Goal: Task Accomplishment & Management: Manage account settings

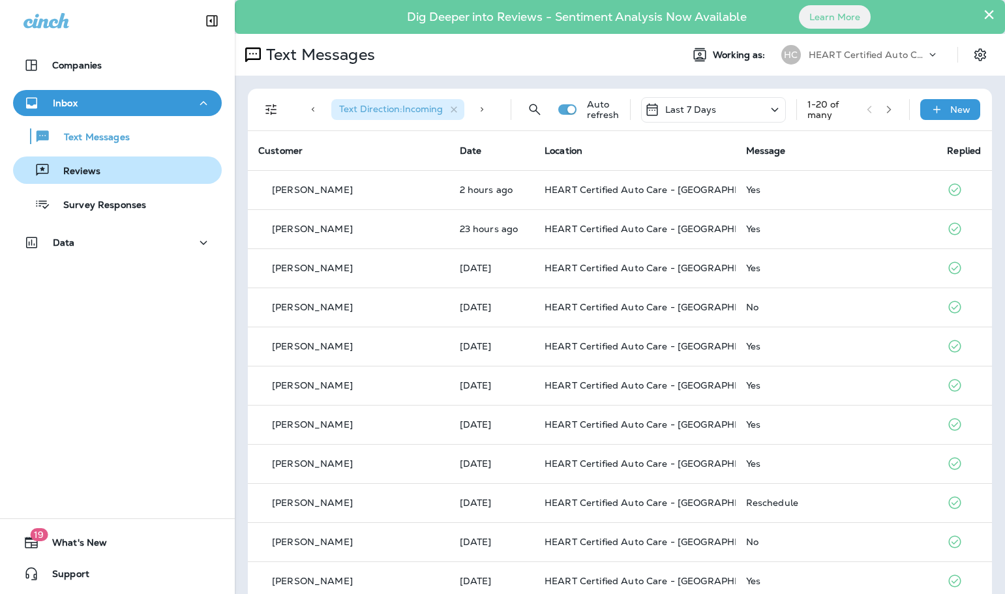
click at [87, 163] on div "Reviews" at bounding box center [59, 170] width 82 height 20
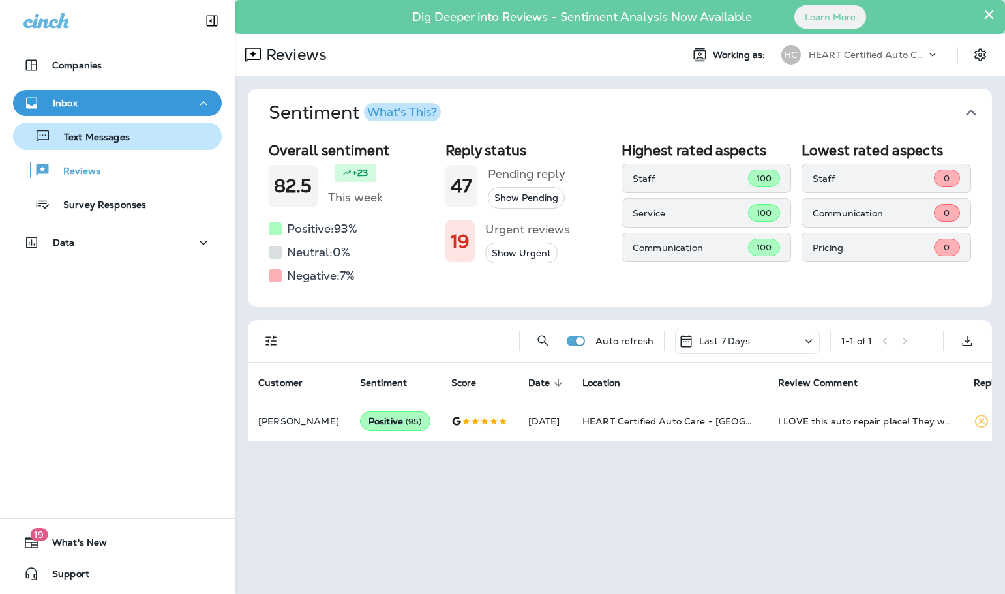
click at [87, 146] on button "Text Messages" at bounding box center [117, 136] width 209 height 27
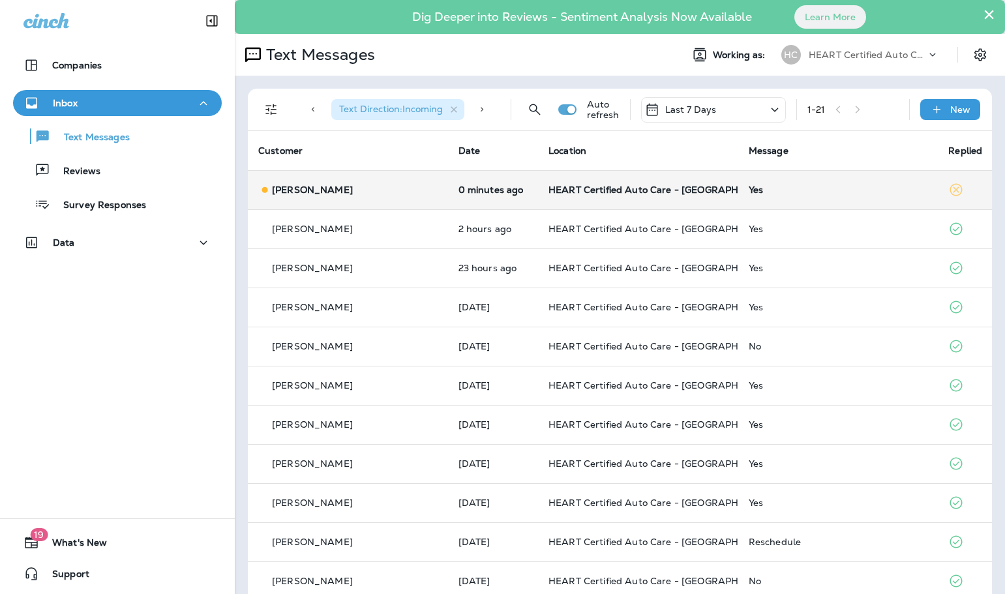
click at [361, 184] on div "[PERSON_NAME]" at bounding box center [347, 190] width 179 height 14
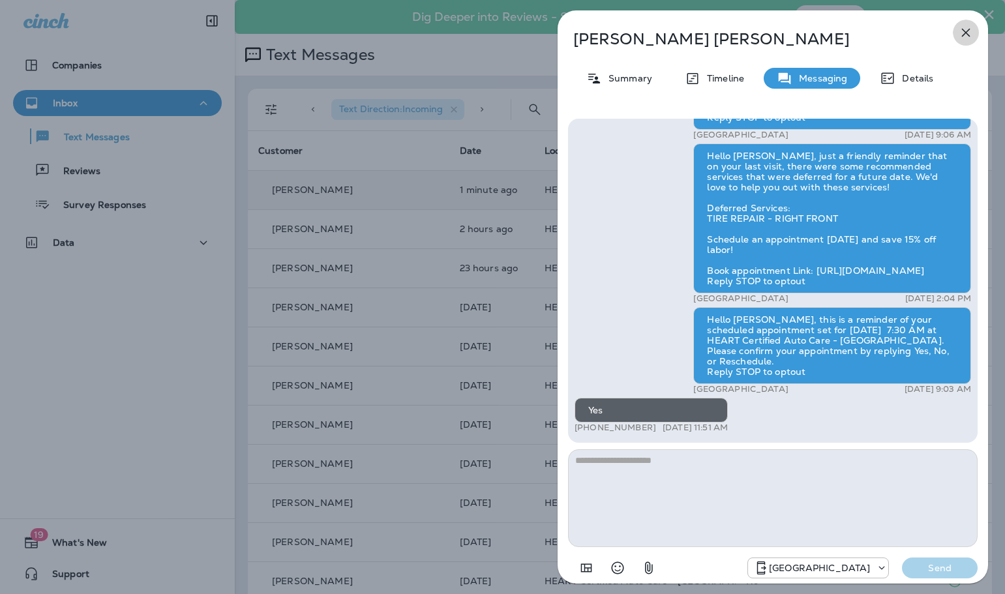
click at [965, 27] on icon "button" at bounding box center [966, 33] width 16 height 16
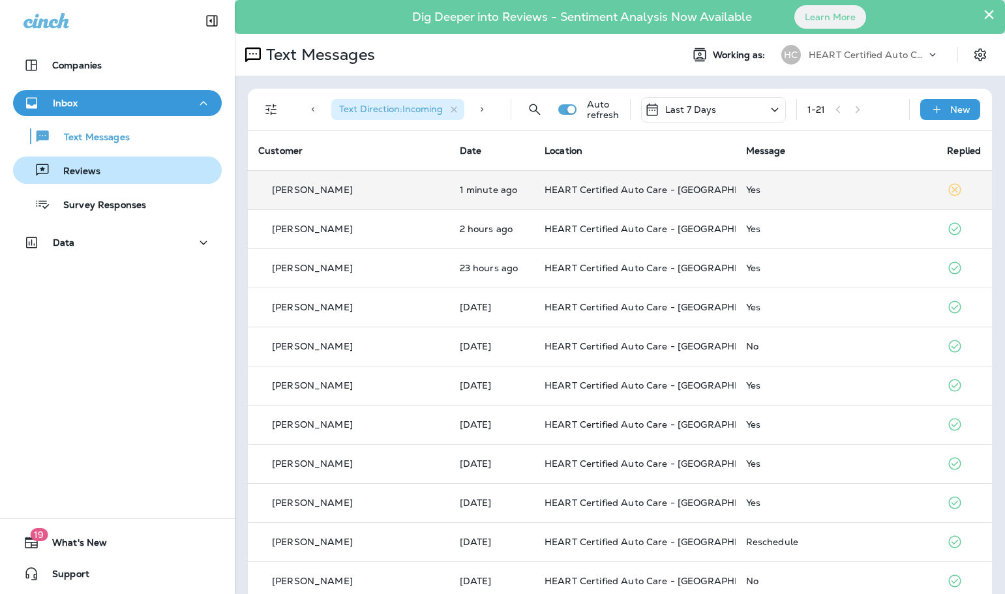
click at [90, 174] on p "Reviews" at bounding box center [75, 172] width 50 height 12
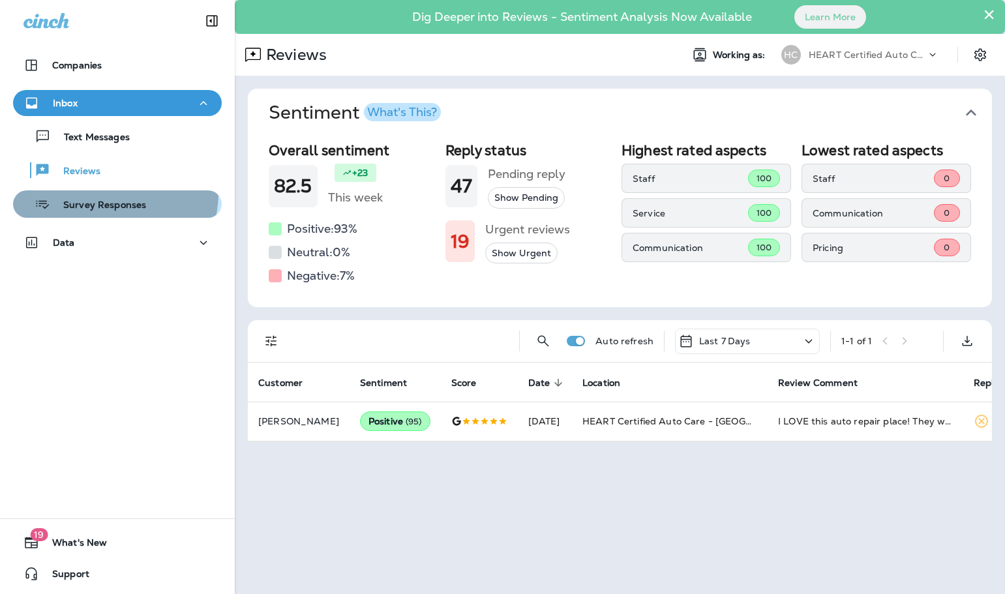
click at [90, 192] on button "Survey Responses" at bounding box center [117, 203] width 209 height 27
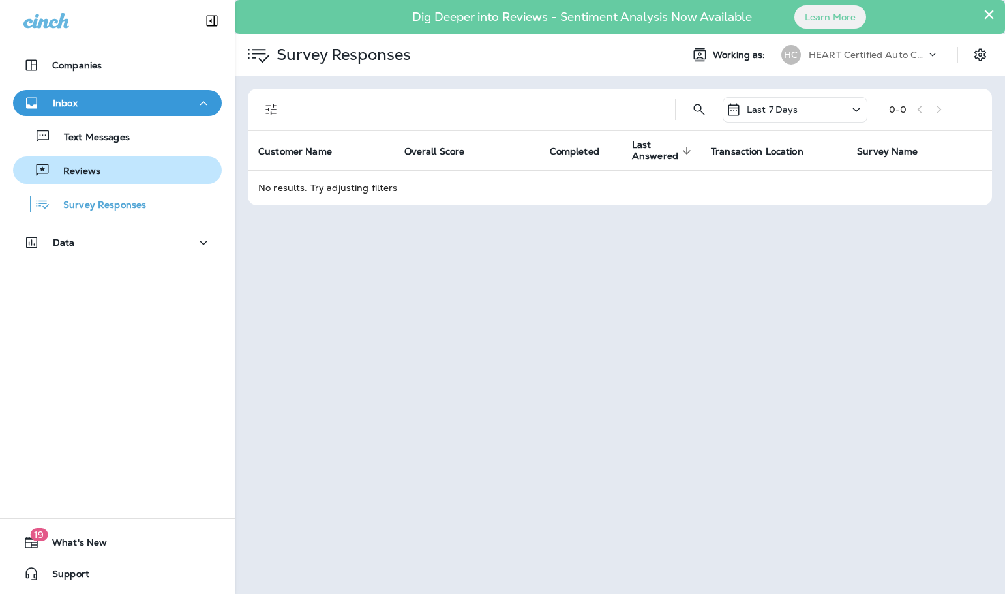
click at [102, 175] on div "Reviews" at bounding box center [117, 170] width 198 height 20
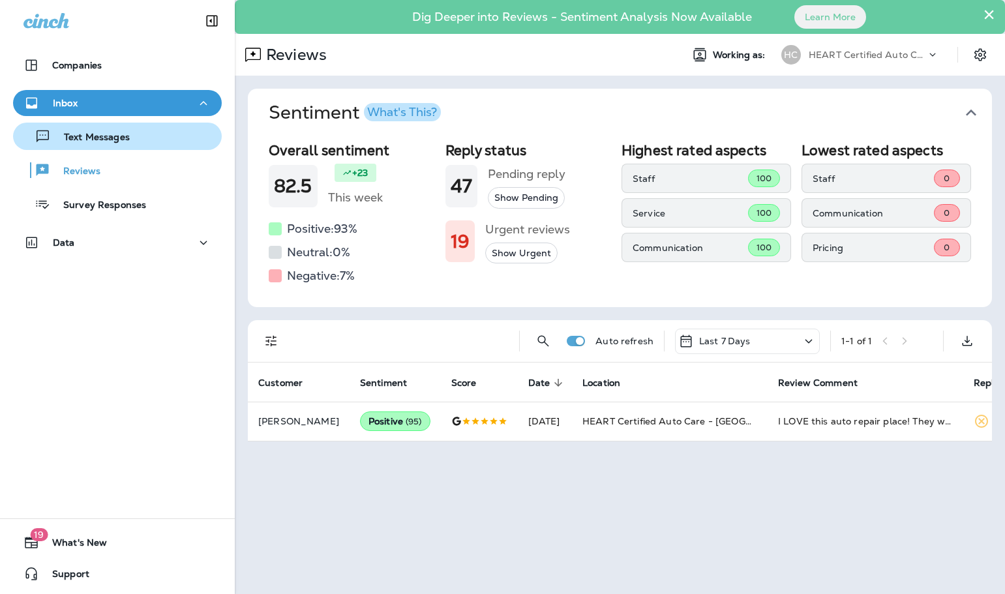
click at [90, 143] on p "Text Messages" at bounding box center [90, 138] width 79 height 12
